Goal: Navigation & Orientation: Find specific page/section

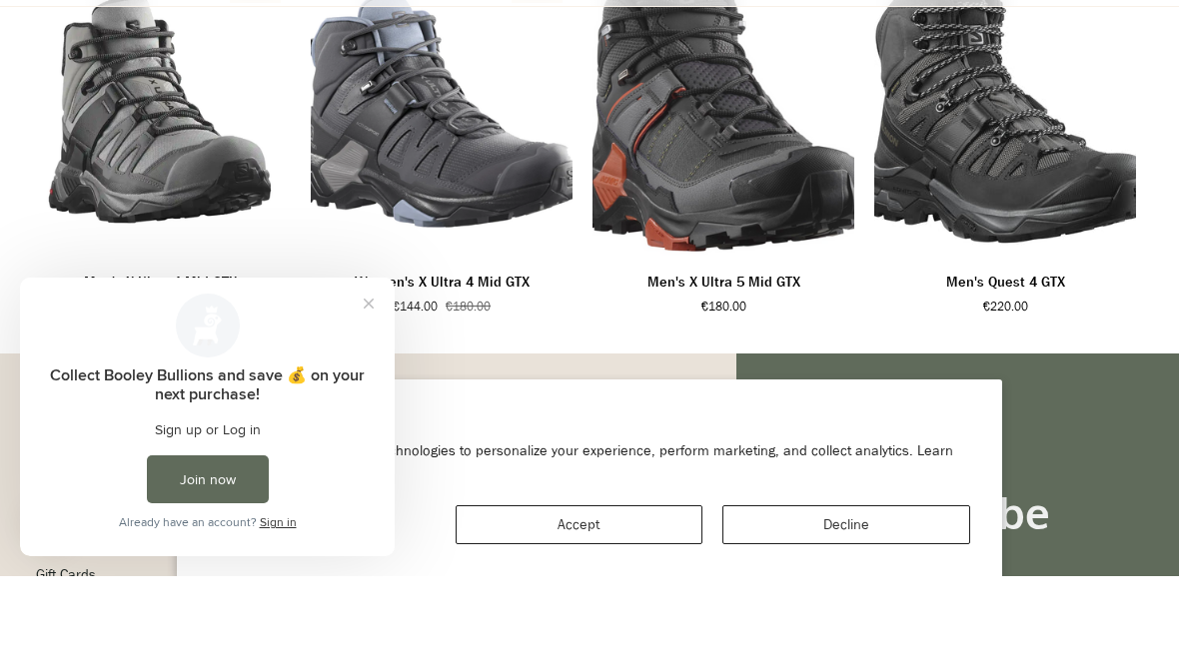
scroll to position [1477, 0]
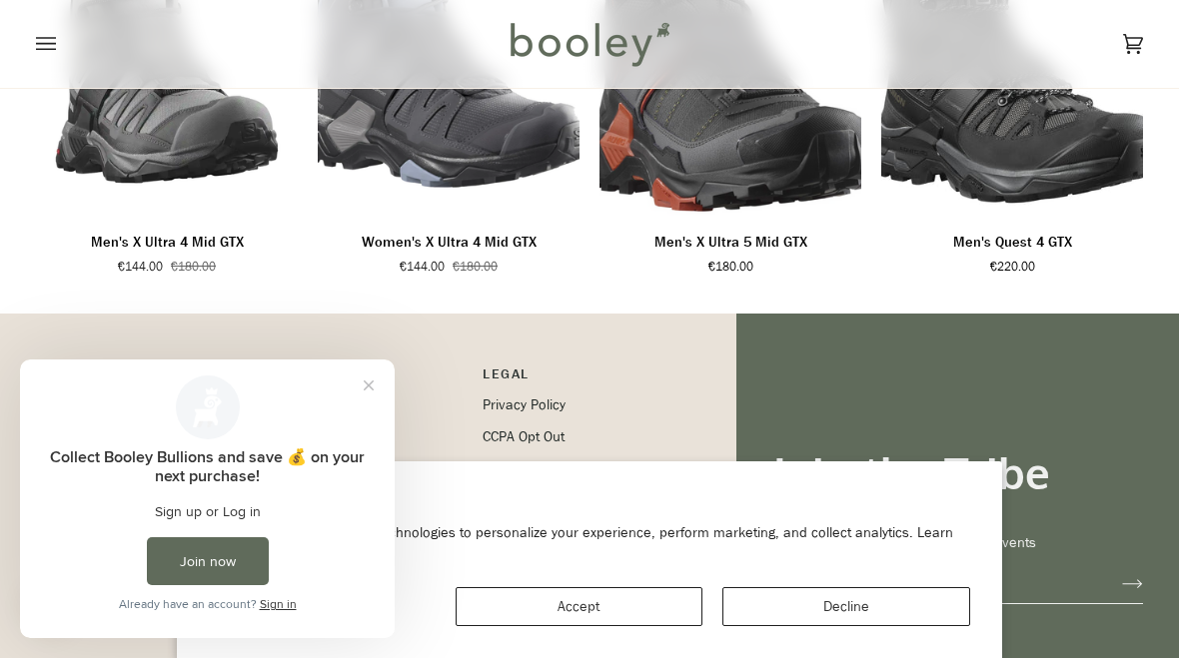
click at [528, 616] on button "Accept" at bounding box center [579, 606] width 248 height 39
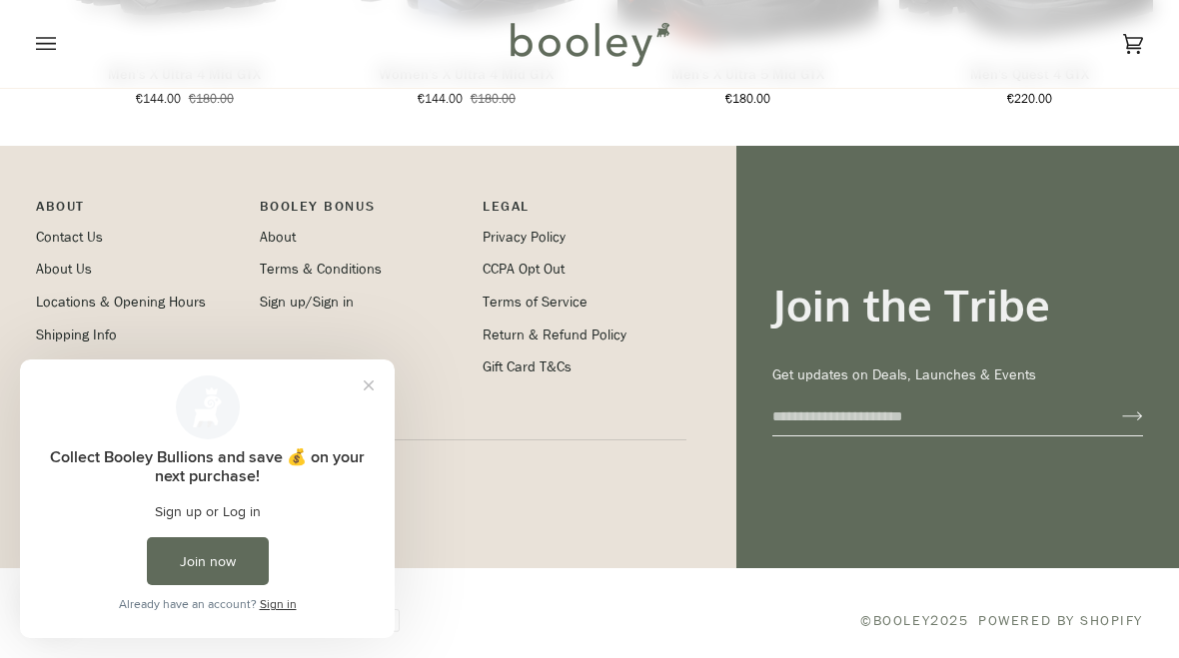
scroll to position [1658, 0]
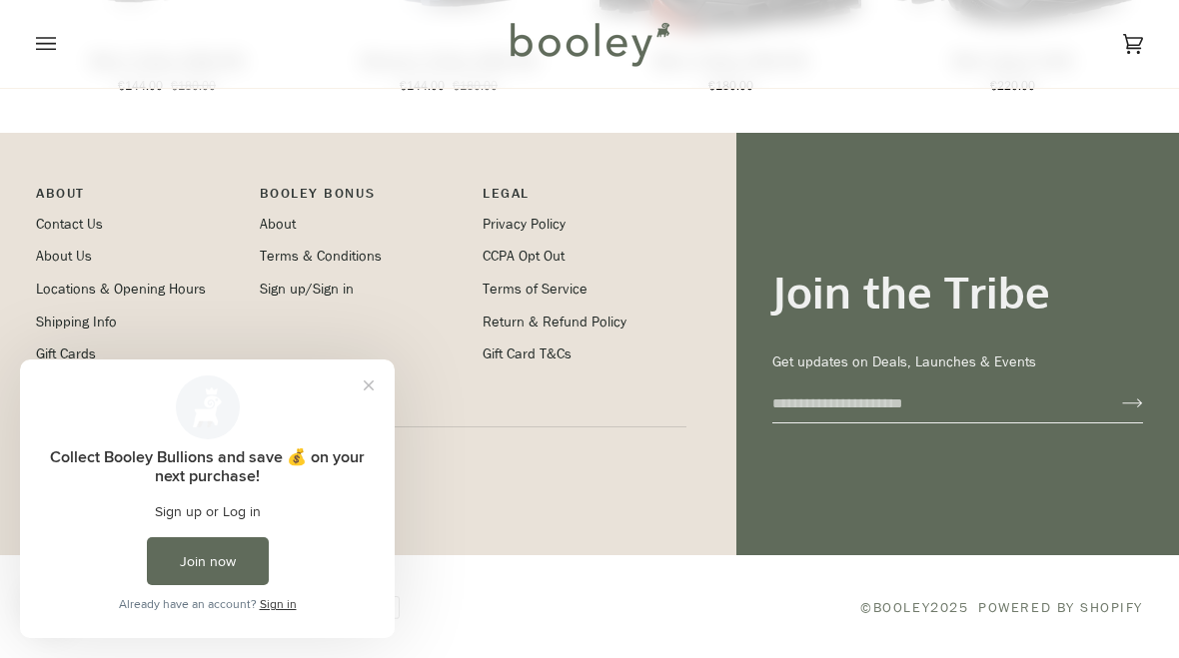
click at [369, 399] on button "Close prompt" at bounding box center [369, 386] width 36 height 36
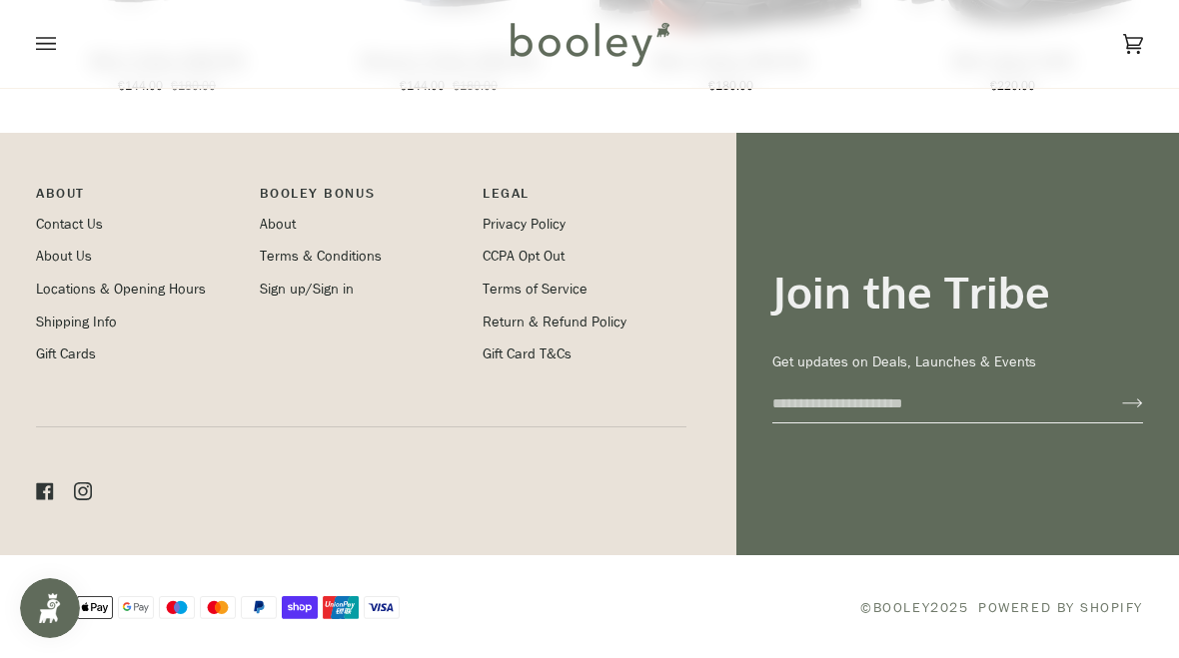
click at [64, 262] on link "About Us" at bounding box center [64, 256] width 56 height 19
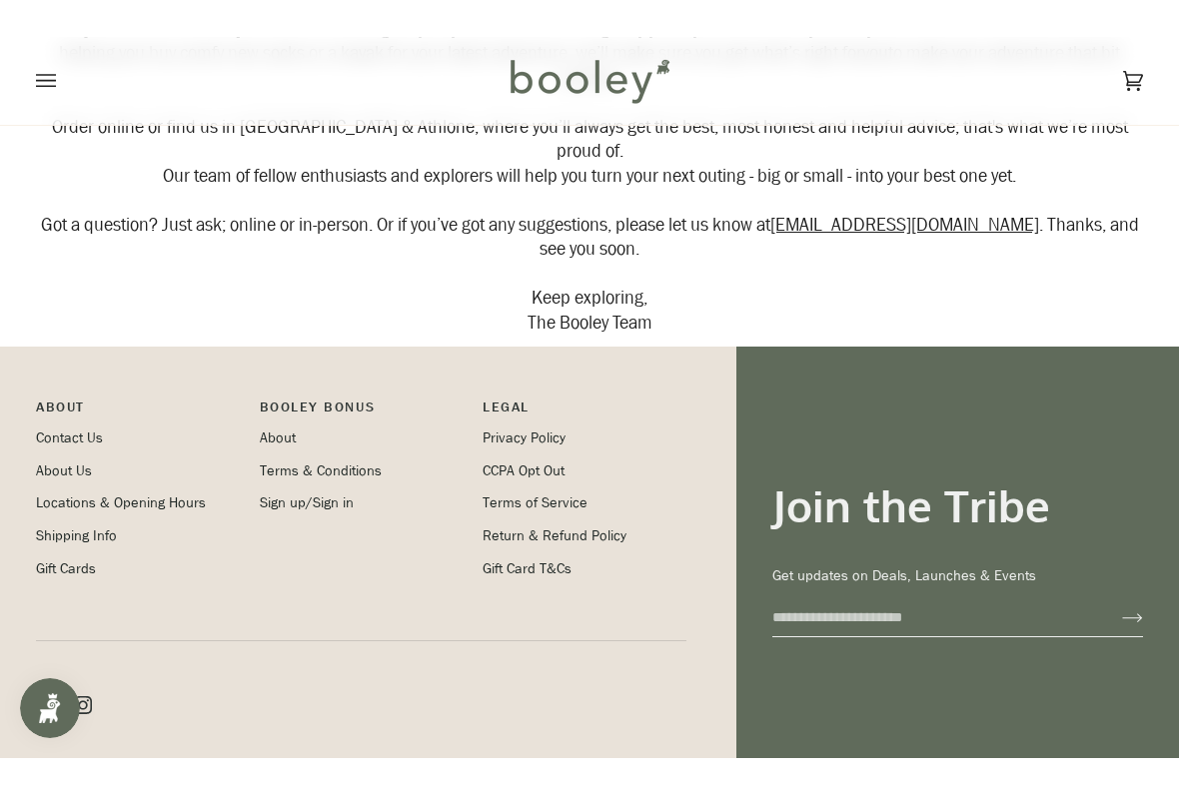
scroll to position [260, 0]
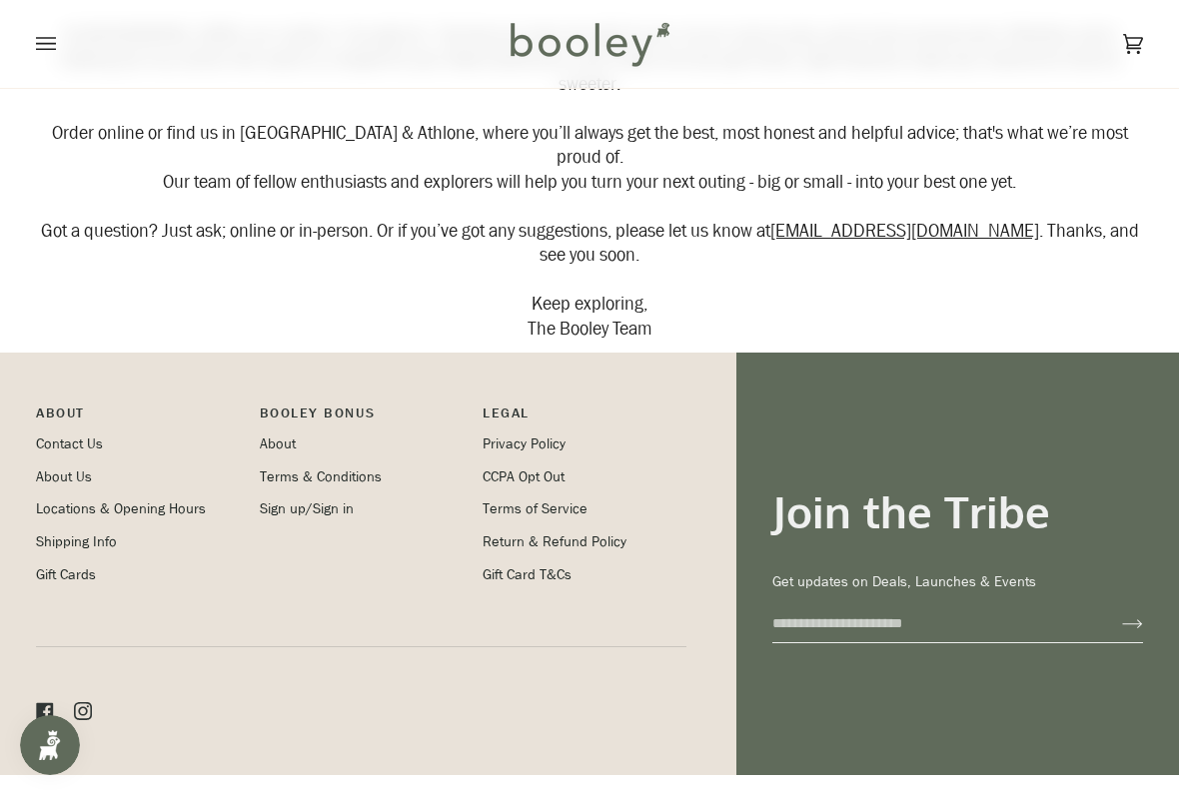
click at [161, 499] on link "Locations & Opening Hours" at bounding box center [121, 508] width 170 height 19
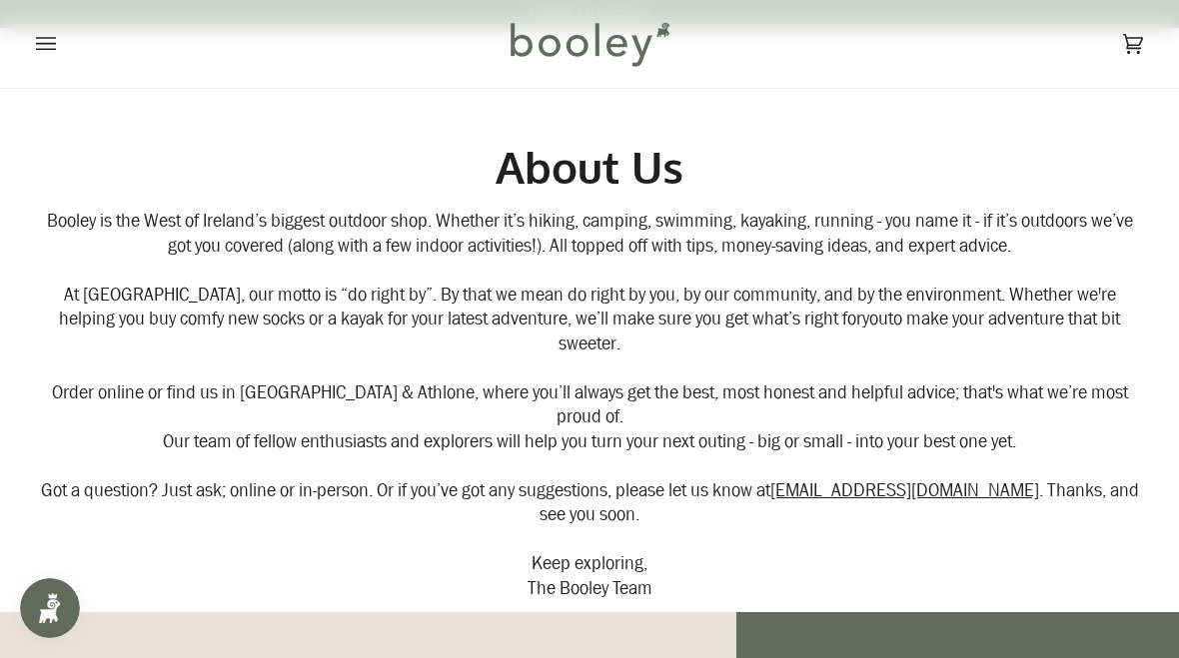
scroll to position [397, 0]
